Goal: Communication & Community: Answer question/provide support

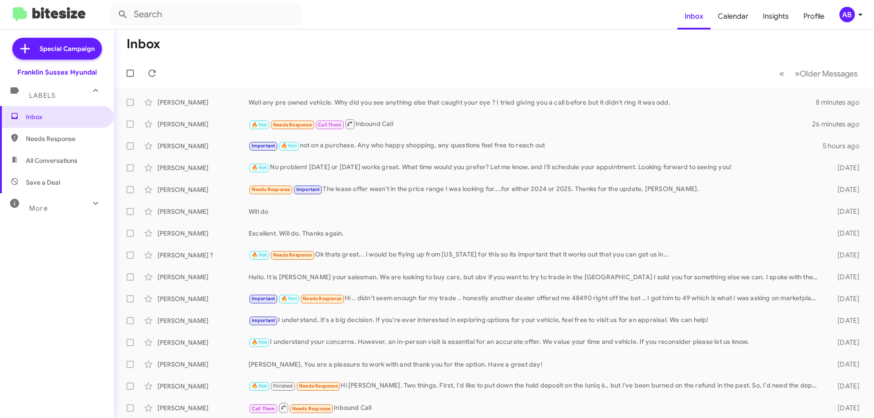
click at [415, 120] on div "🔥 Hot Needs Response Call Them Inbound Call" at bounding box center [529, 123] width 563 height 11
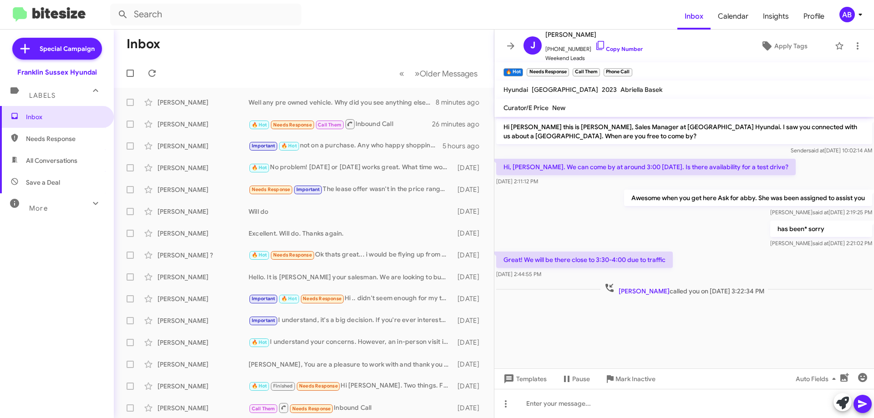
click at [506, 44] on icon at bounding box center [510, 45] width 11 height 11
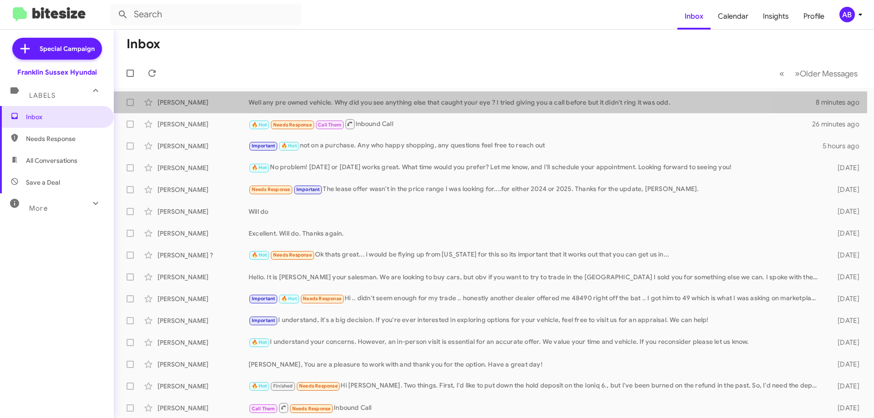
click at [414, 101] on div "Well any pre owned vehicle. Why did you see anything else that caught your eye …" at bounding box center [531, 102] width 567 height 9
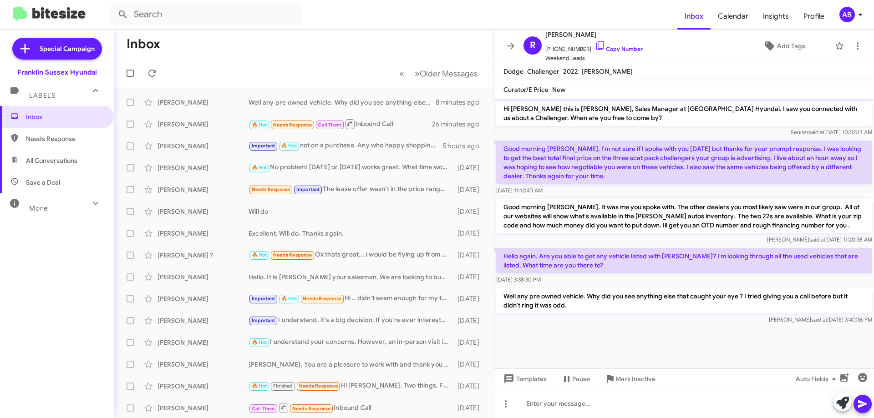
click at [509, 41] on icon at bounding box center [510, 45] width 11 height 11
